Goal: Information Seeking & Learning: Find specific fact

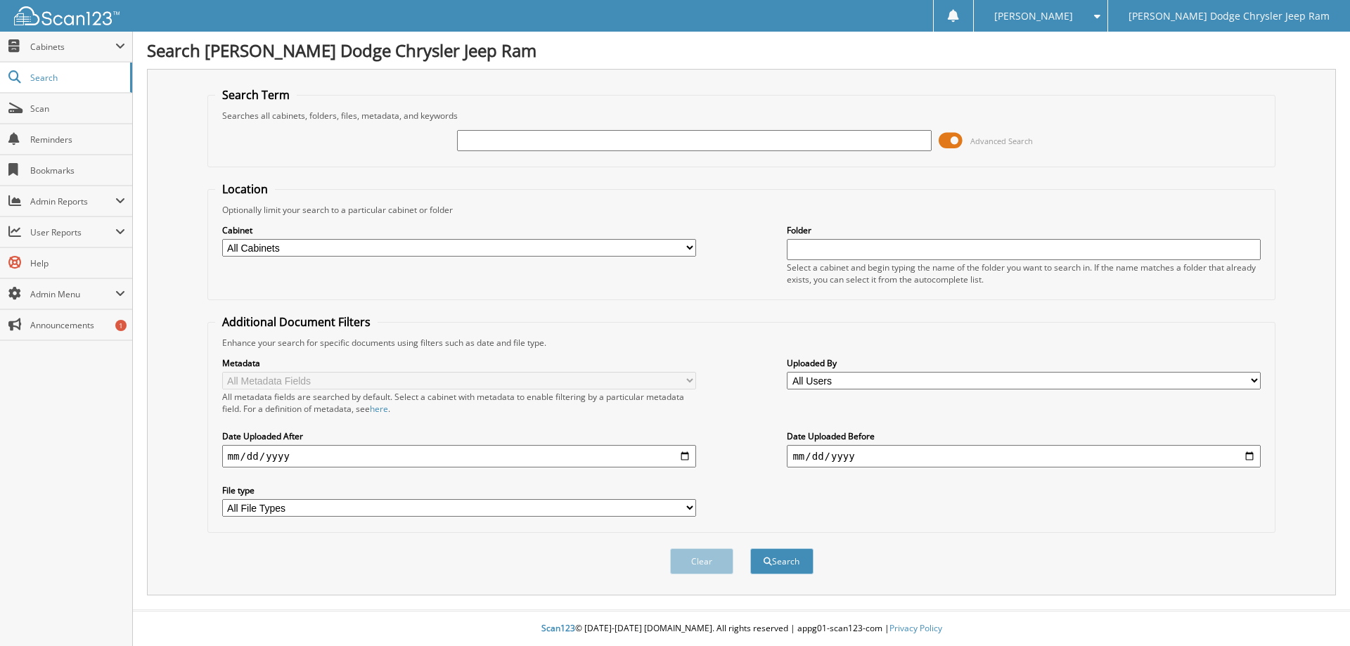
click at [542, 143] on input "text" at bounding box center [694, 140] width 474 height 21
type input "30548"
click at [750, 548] on button "Search" at bounding box center [781, 561] width 63 height 26
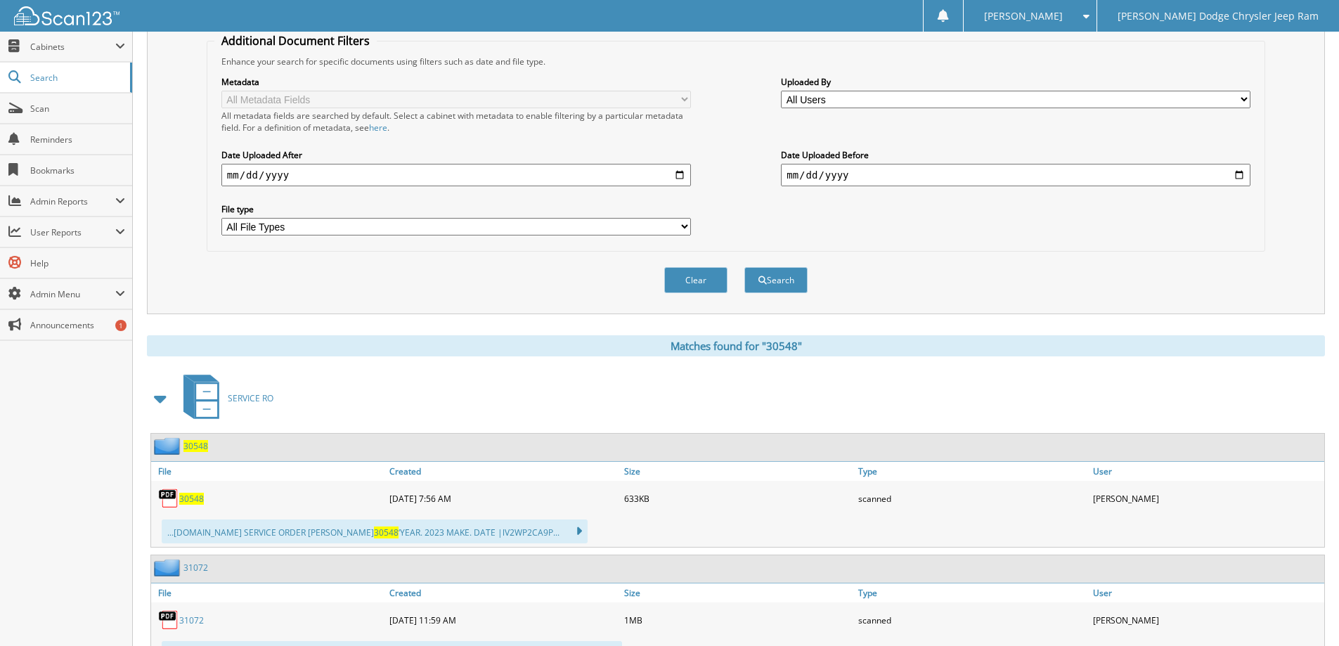
scroll to position [422, 0]
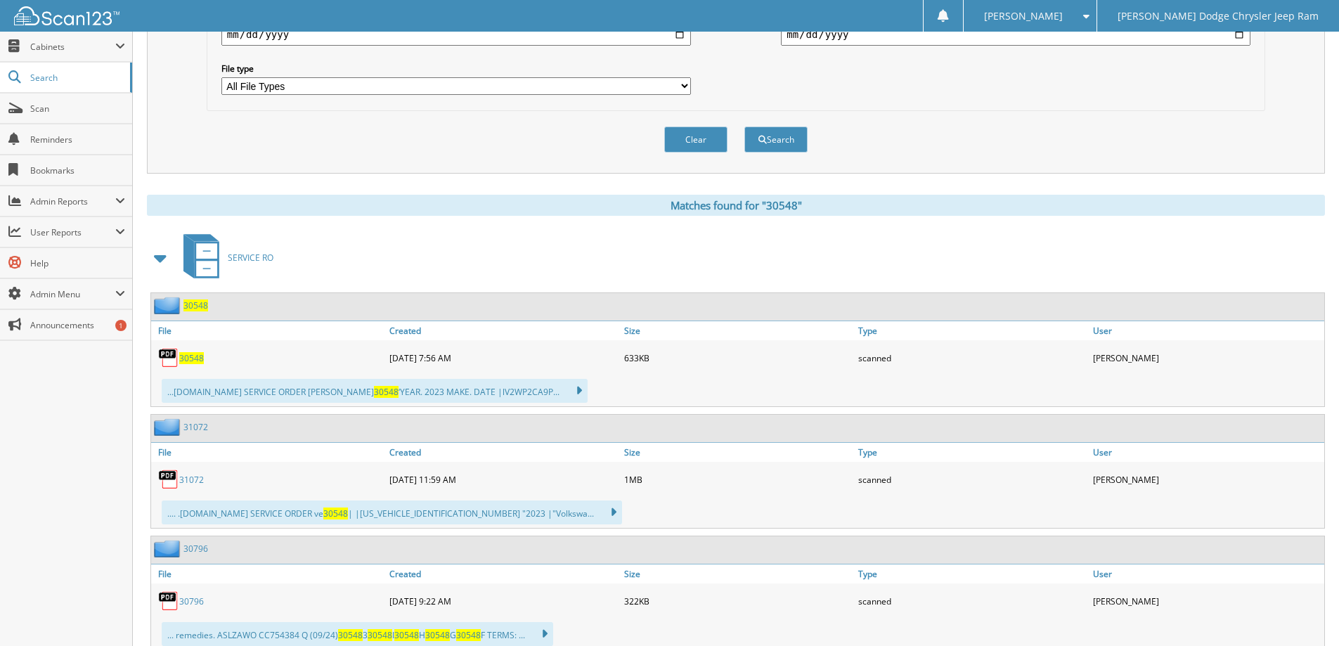
click at [195, 359] on span "30548" at bounding box center [191, 358] width 25 height 12
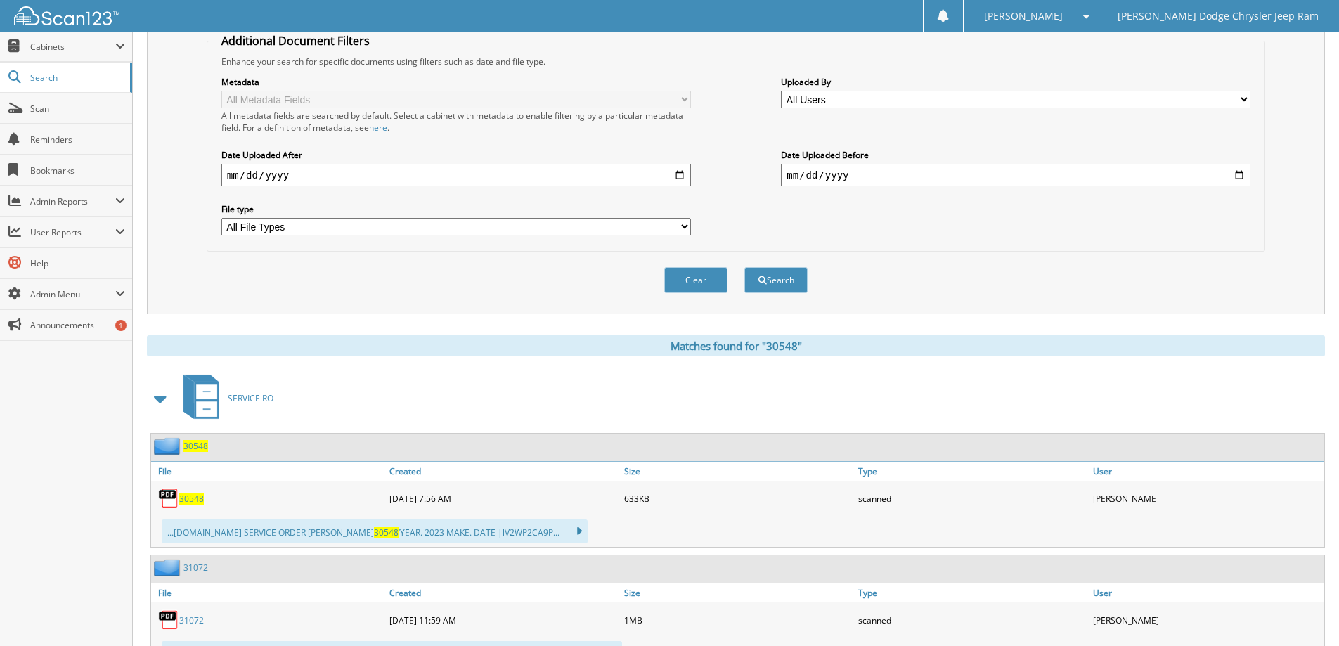
scroll to position [0, 0]
